Goal: Use online tool/utility: Utilize a website feature to perform a specific function

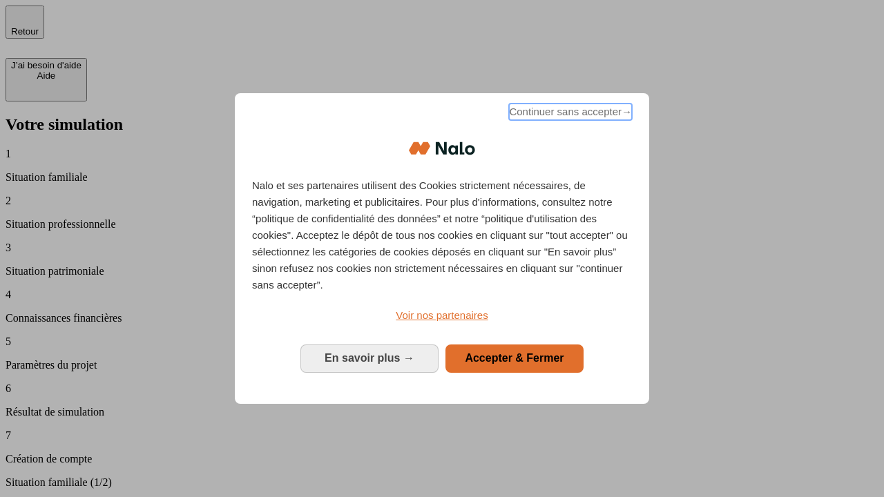
click at [569, 114] on span "Continuer sans accepter →" at bounding box center [570, 112] width 123 height 17
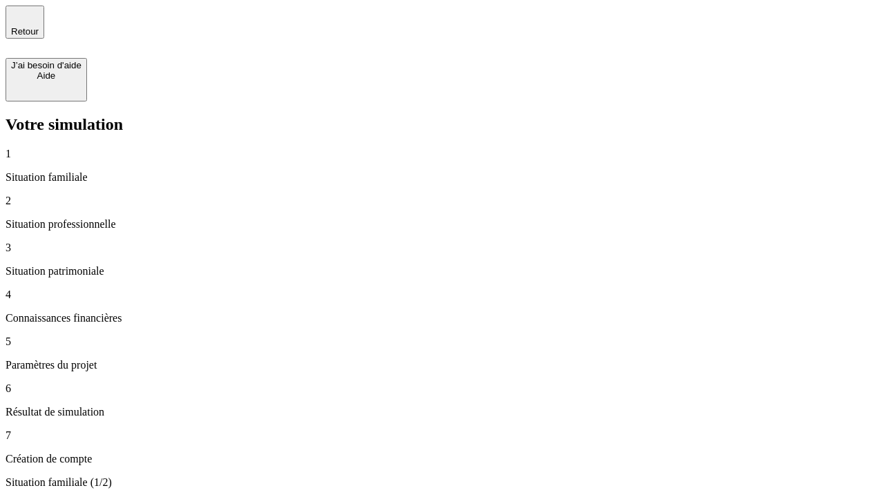
type input "30 000"
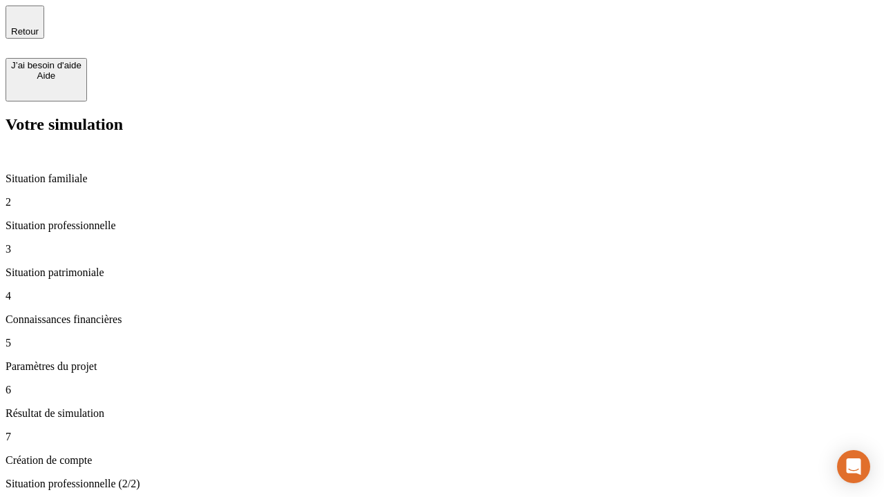
type input "1 000"
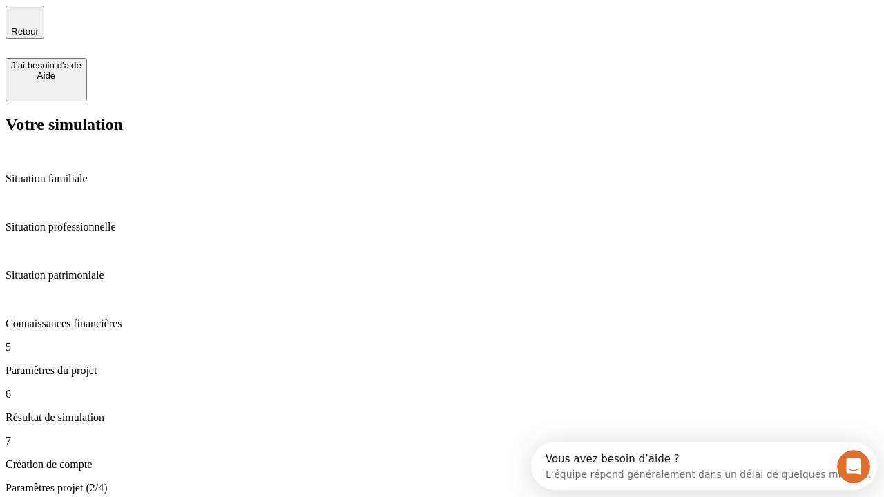
type input "65"
type input "5 000"
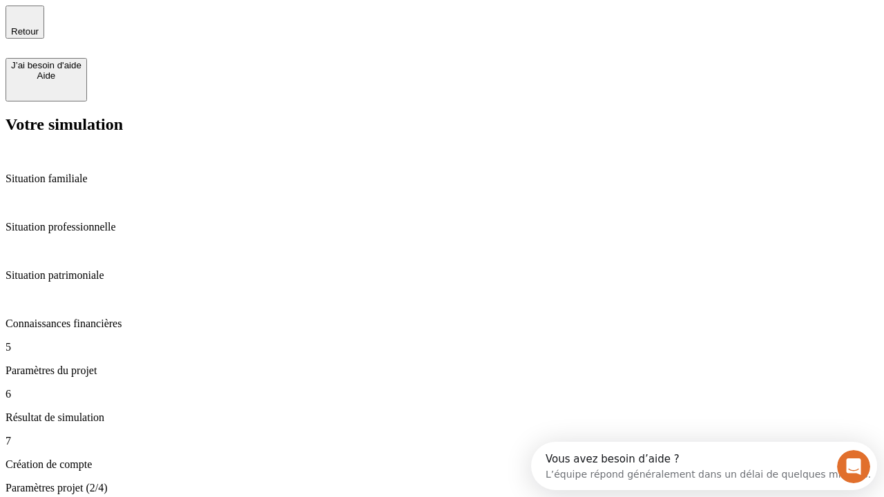
type input "640"
